Goal: Information Seeking & Learning: Learn about a topic

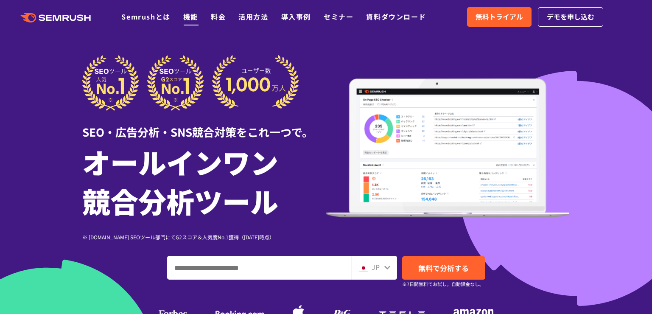
click at [189, 18] on link "機能" at bounding box center [190, 16] width 15 height 10
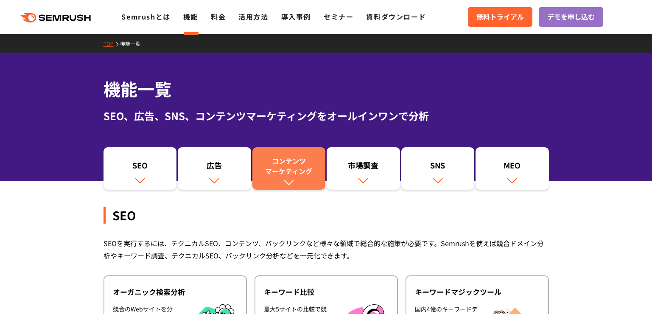
scroll to position [170, 0]
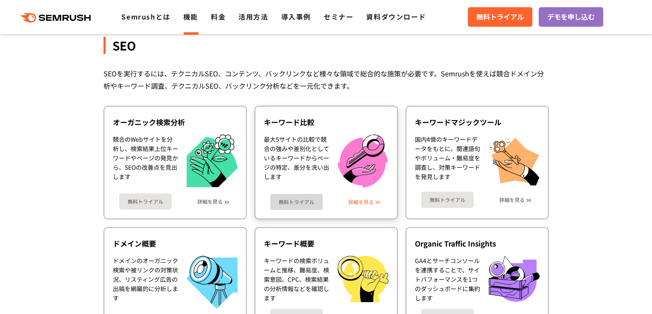
click at [365, 204] on link "詳細を見る" at bounding box center [360, 202] width 25 height 6
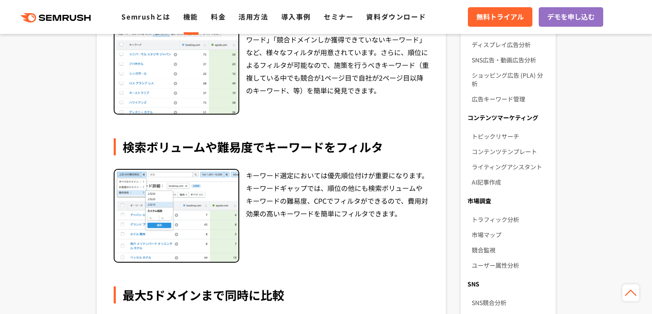
scroll to position [254, 0]
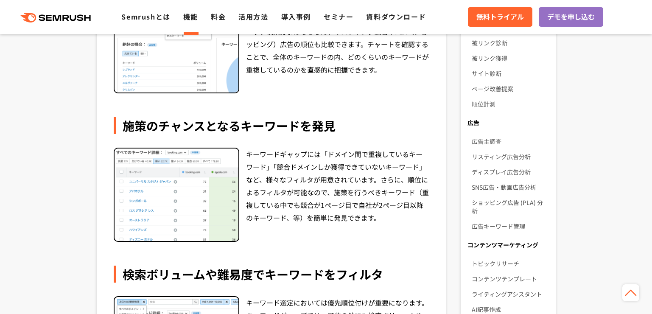
click at [190, 18] on link "機能" at bounding box center [190, 16] width 15 height 10
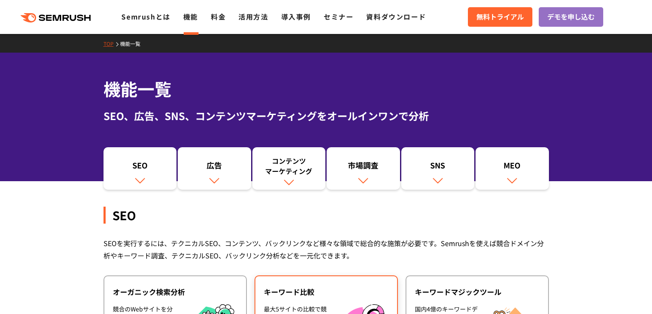
scroll to position [170, 0]
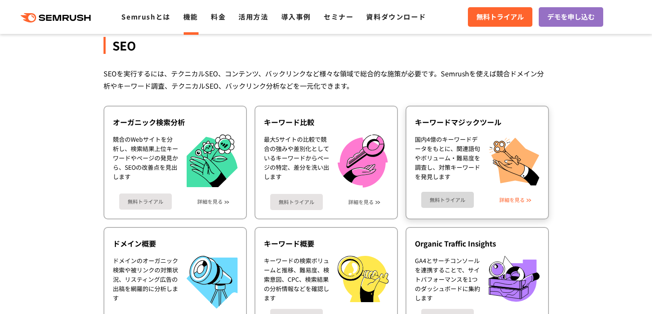
click at [516, 200] on link "詳細を見る" at bounding box center [511, 200] width 25 height 6
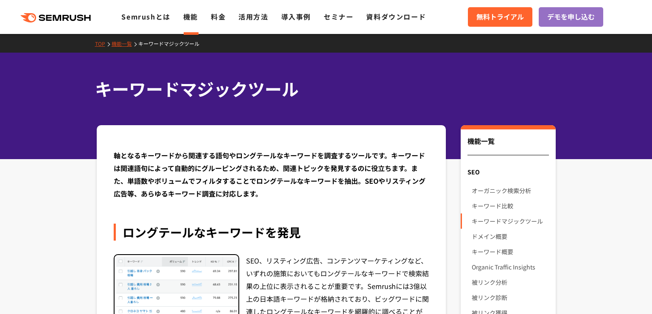
click at [188, 18] on link "機能" at bounding box center [190, 16] width 15 height 10
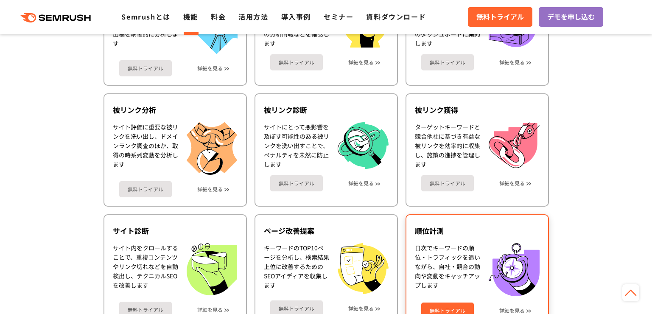
scroll to position [509, 0]
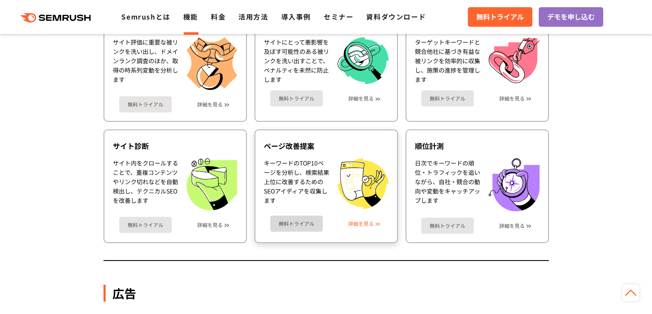
click at [368, 223] on link "詳細を見る" at bounding box center [360, 224] width 25 height 6
